Goal: Task Accomplishment & Management: Complete application form

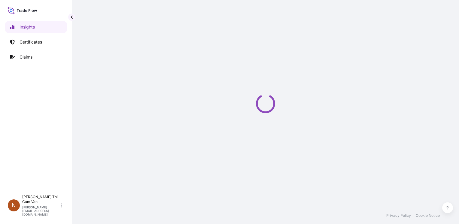
select select "2025"
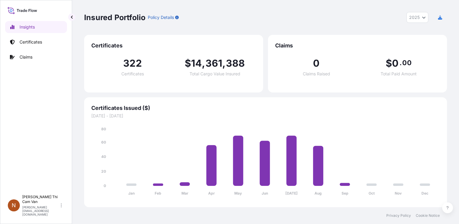
click at [36, 46] on link "Certificates" at bounding box center [36, 42] width 62 height 12
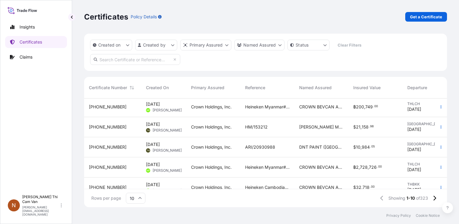
scroll to position [115, 0]
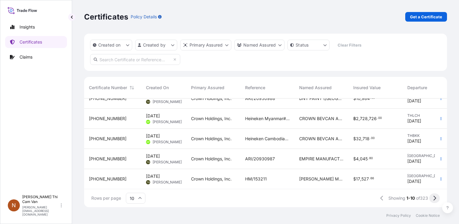
click at [437, 197] on button at bounding box center [435, 199] width 11 height 10
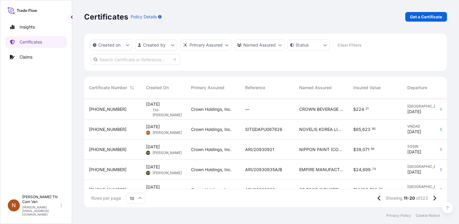
scroll to position [55, 0]
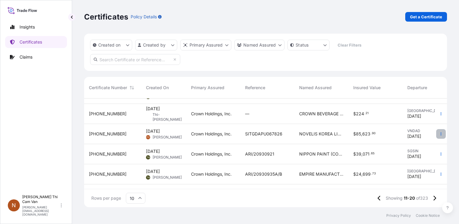
click at [440, 133] on icon "button" at bounding box center [442, 134] width 4 height 4
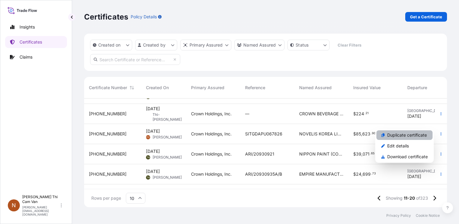
click at [409, 135] on p "Duplicate certificate" at bounding box center [408, 135] width 40 height 6
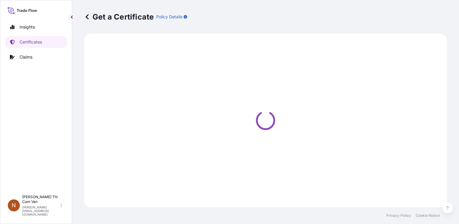
select select "Sea"
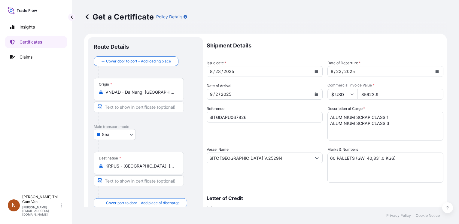
click at [435, 70] on button "Calendar" at bounding box center [438, 72] width 10 height 10
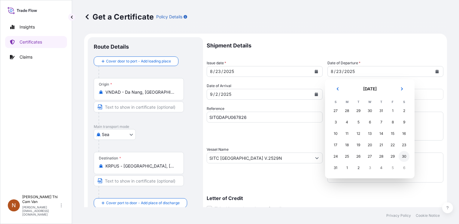
click at [404, 155] on div "30" at bounding box center [404, 156] width 11 height 11
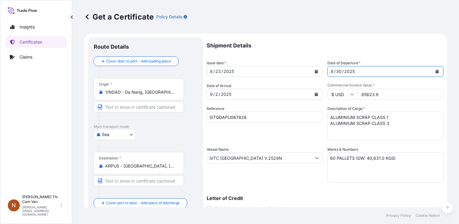
click at [315, 70] on icon "Calendar" at bounding box center [316, 72] width 3 height 4
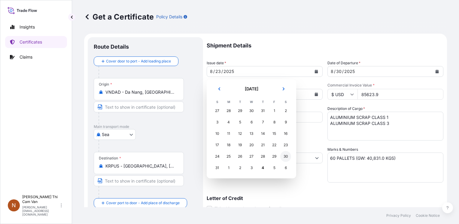
click at [286, 157] on div "30" at bounding box center [285, 156] width 11 height 11
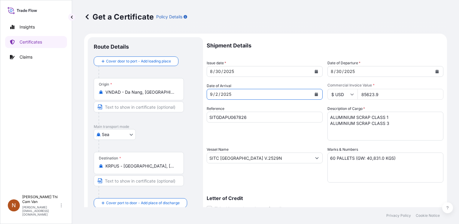
click at [314, 92] on button "Calendar" at bounding box center [317, 95] width 10 height 10
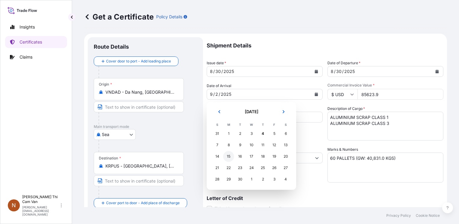
click at [230, 156] on div "15" at bounding box center [228, 156] width 11 height 11
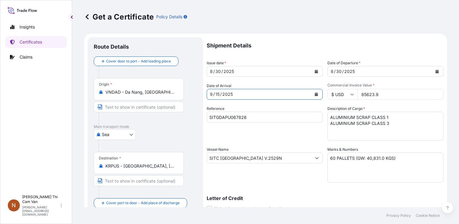
drag, startPoint x: 268, startPoint y: 115, endPoint x: 106, endPoint y: 107, distance: 161.6
click at [109, 112] on form "Route Details Cover door to port - Add loading place Place of loading Road / In…" at bounding box center [265, 166] width 363 height 265
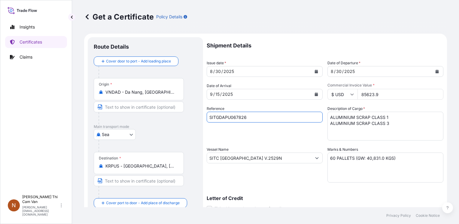
type input "\"
paste input "SITGDAPU068054"
type input "SITGDAPU068054"
click at [287, 142] on div "Shipment Details Issue date * [DATE] Date of Departure * [DATE] Date of Arrival…" at bounding box center [325, 157] width 237 height 241
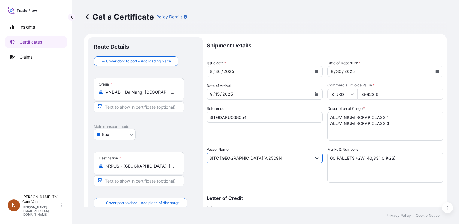
drag, startPoint x: 237, startPoint y: 158, endPoint x: 132, endPoint y: 157, distance: 104.6
click at [130, 158] on form "Route Details Cover door to port - Add loading place Place of loading Road / In…" at bounding box center [265, 166] width 363 height 265
paste input "HAINAN"
drag, startPoint x: 271, startPoint y: 158, endPoint x: 237, endPoint y: 157, distance: 34.3
click at [237, 157] on input "SITC HAINAN V.2529N" at bounding box center [259, 158] width 105 height 11
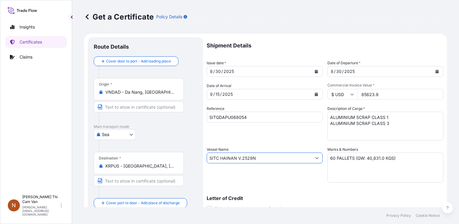
paste input "V.2523"
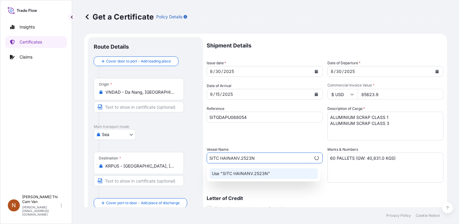
click at [237, 158] on input "SITC HAINANV.2523N" at bounding box center [259, 158] width 104 height 11
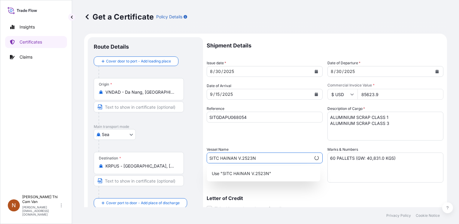
type input "SITC HAINAN V.2523N"
click at [355, 193] on div "Letter of Credit This shipment has a letter of credit Letter of credit * Letter…" at bounding box center [325, 200] width 237 height 23
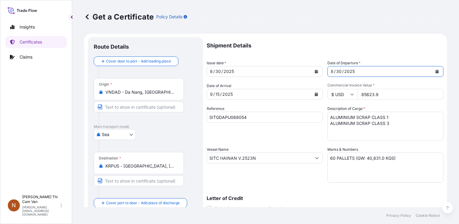
click at [357, 72] on div "[DATE]" at bounding box center [380, 71] width 105 height 11
click at [377, 92] on input "85623.9" at bounding box center [401, 94] width 86 height 11
drag, startPoint x: 388, startPoint y: 95, endPoint x: 310, endPoint y: 95, distance: 78.2
click at [315, 95] on div "Shipment Details Issue date * [DATE] Date of Departure * [DATE] Date of Arrival…" at bounding box center [325, 157] width 237 height 241
drag, startPoint x: 394, startPoint y: 97, endPoint x: 278, endPoint y: 87, distance: 116.5
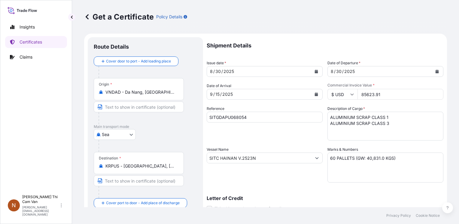
click at [281, 88] on div "Shipment Details Issue date * [DATE] Date of Departure * [DATE] Date of Arrival…" at bounding box center [325, 157] width 237 height 241
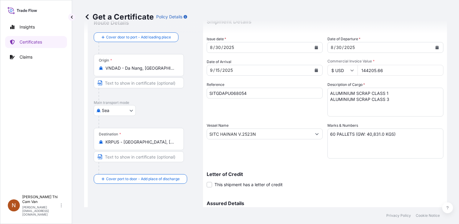
scroll to position [60, 0]
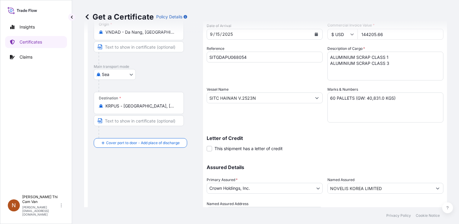
type input "144205.66"
drag, startPoint x: 332, startPoint y: 99, endPoint x: 317, endPoint y: 96, distance: 16.0
click at [317, 96] on div "Shipment Details Issue date * [DATE] Date of Departure * [DATE] Date of Arrival…" at bounding box center [325, 97] width 237 height 241
drag, startPoint x: 370, startPoint y: 98, endPoint x: 364, endPoint y: 98, distance: 5.7
click at [364, 98] on textarea "60 PALLETS (GW: 40,831.0 KGS)" at bounding box center [386, 108] width 116 height 30
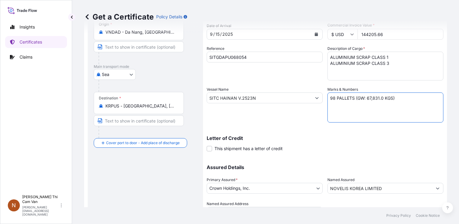
click at [379, 97] on textarea "60 PALLETS (GW: 40,831.0 KGS)" at bounding box center [386, 108] width 116 height 30
drag, startPoint x: 376, startPoint y: 99, endPoint x: 371, endPoint y: 99, distance: 5.4
click at [371, 99] on textarea "60 PALLETS (GW: 40,831.0 KGS)" at bounding box center [386, 108] width 116 height 30
click at [379, 105] on textarea "60 PALLETS (GW: 40,831.0 KGS)" at bounding box center [386, 108] width 116 height 30
type textarea "98 PALLETS (GW: 67,140.0 KGS)"
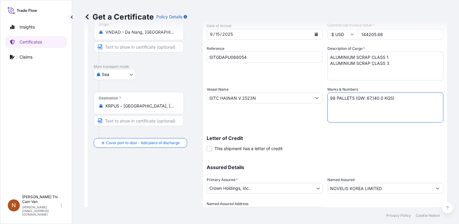
click at [393, 126] on div "Shipment Details Issue date * [DATE] Date of Departure * [DATE] Date of Arrival…" at bounding box center [325, 97] width 237 height 241
click at [369, 98] on textarea "60 PALLETS (GW: 40,831.0 KGS)" at bounding box center [386, 108] width 116 height 30
drag, startPoint x: 376, startPoint y: 98, endPoint x: 363, endPoint y: 98, distance: 12.3
click at [363, 98] on textarea "60 PALLETS (GW: 40,831.0 KGS)" at bounding box center [386, 108] width 116 height 30
click at [378, 107] on textarea "60 PALLETS (GW: 40,831.0 KGS)" at bounding box center [386, 108] width 116 height 30
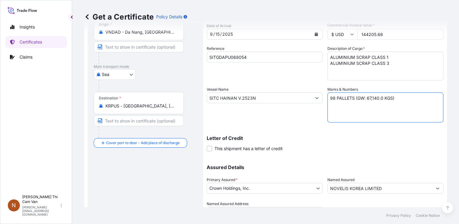
click at [393, 107] on textarea "60 PALLETS (GW: 40,831.0 KGS)" at bounding box center [386, 108] width 116 height 30
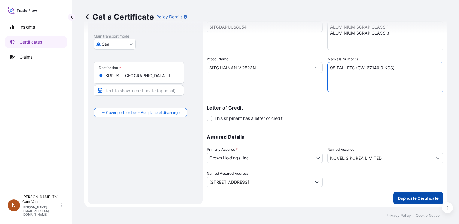
click at [417, 203] on button "Duplicate Certificate" at bounding box center [419, 198] width 50 height 12
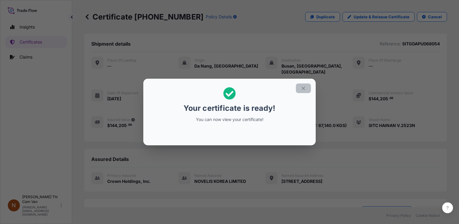
click at [302, 86] on icon "button" at bounding box center [303, 88] width 5 height 5
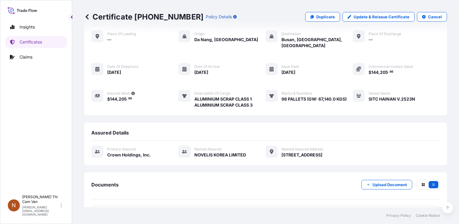
scroll to position [74, 0]
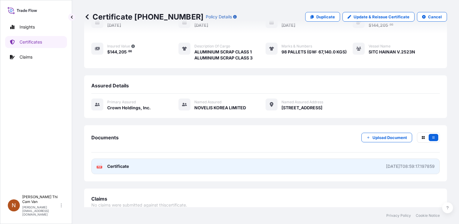
click at [129, 159] on link "PDF Certificate [DATE]T08:59:17.197859" at bounding box center [265, 167] width 349 height 16
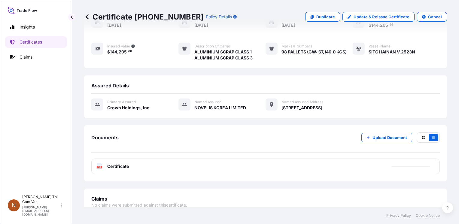
click at [111, 164] on span "Certificate" at bounding box center [118, 167] width 22 height 6
click at [139, 159] on div "PDF Certificate" at bounding box center [265, 167] width 349 height 16
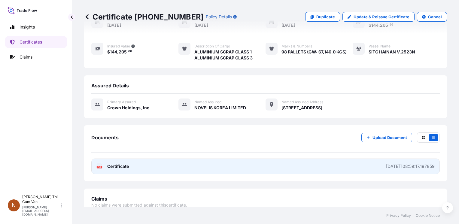
click at [135, 161] on link "PDF Certificate [DATE]T08:59:17.197859" at bounding box center [265, 167] width 349 height 16
